Goal: Navigation & Orientation: Find specific page/section

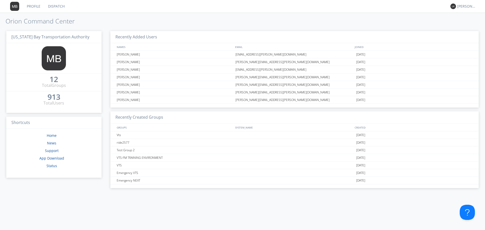
click at [36, 5] on link "Profile" at bounding box center [33, 6] width 21 height 13
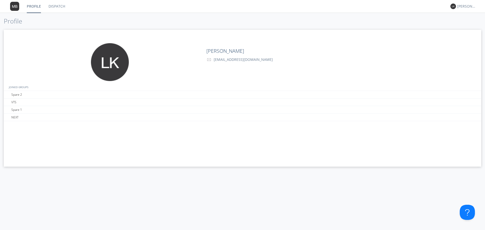
click at [36, 5] on link "Profile" at bounding box center [34, 6] width 22 height 13
click at [59, 6] on link "Dispatch" at bounding box center [57, 6] width 24 height 13
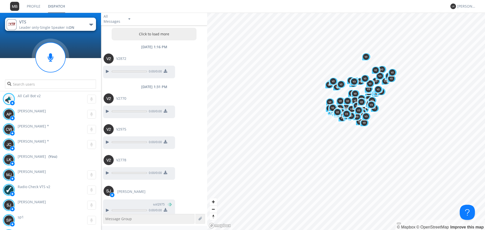
click at [453, 7] on img at bounding box center [453, 7] width 6 height 6
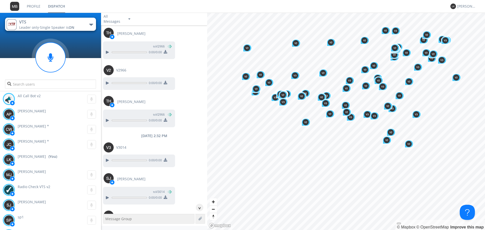
click at [453, 7] on img at bounding box center [453, 7] width 6 height 6
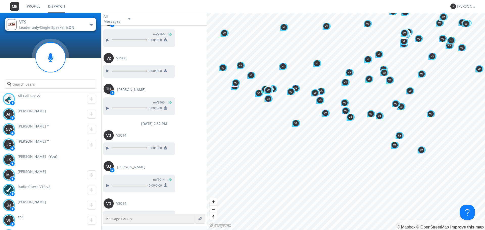
scroll to position [525, 0]
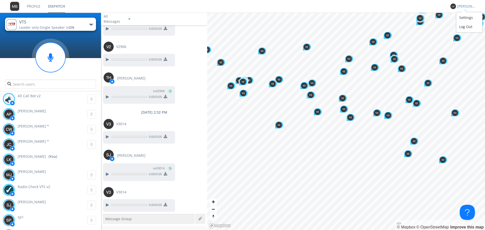
click at [465, 8] on div "[PERSON_NAME]" at bounding box center [466, 6] width 19 height 5
click at [465, 21] on div "Settings" at bounding box center [469, 17] width 26 height 9
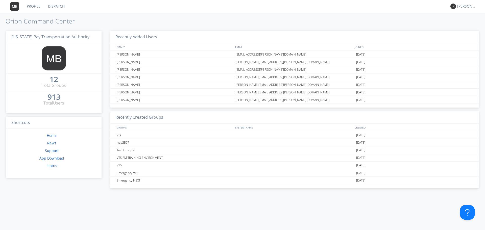
click at [58, 6] on link "Dispatch" at bounding box center [56, 6] width 24 height 13
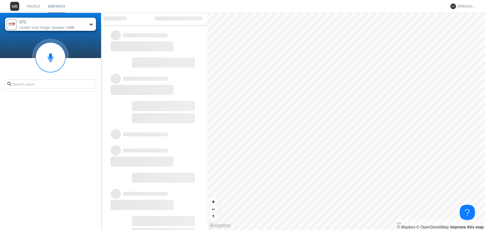
click at [201, 199] on div "Loading... Loading..." at bounding box center [154, 140] width 106 height 230
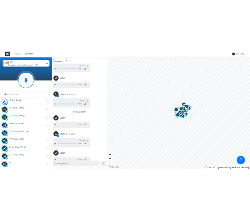
scroll to position [525, 0]
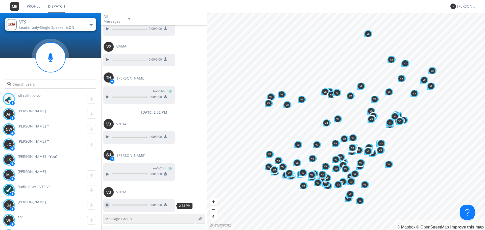
click at [106, 205] on div at bounding box center [107, 205] width 6 height 6
click at [105, 173] on div at bounding box center [107, 174] width 6 height 6
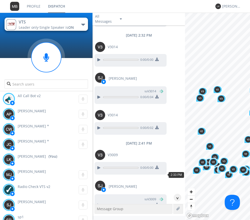
scroll to position [602, 0]
